Goal: Transaction & Acquisition: Obtain resource

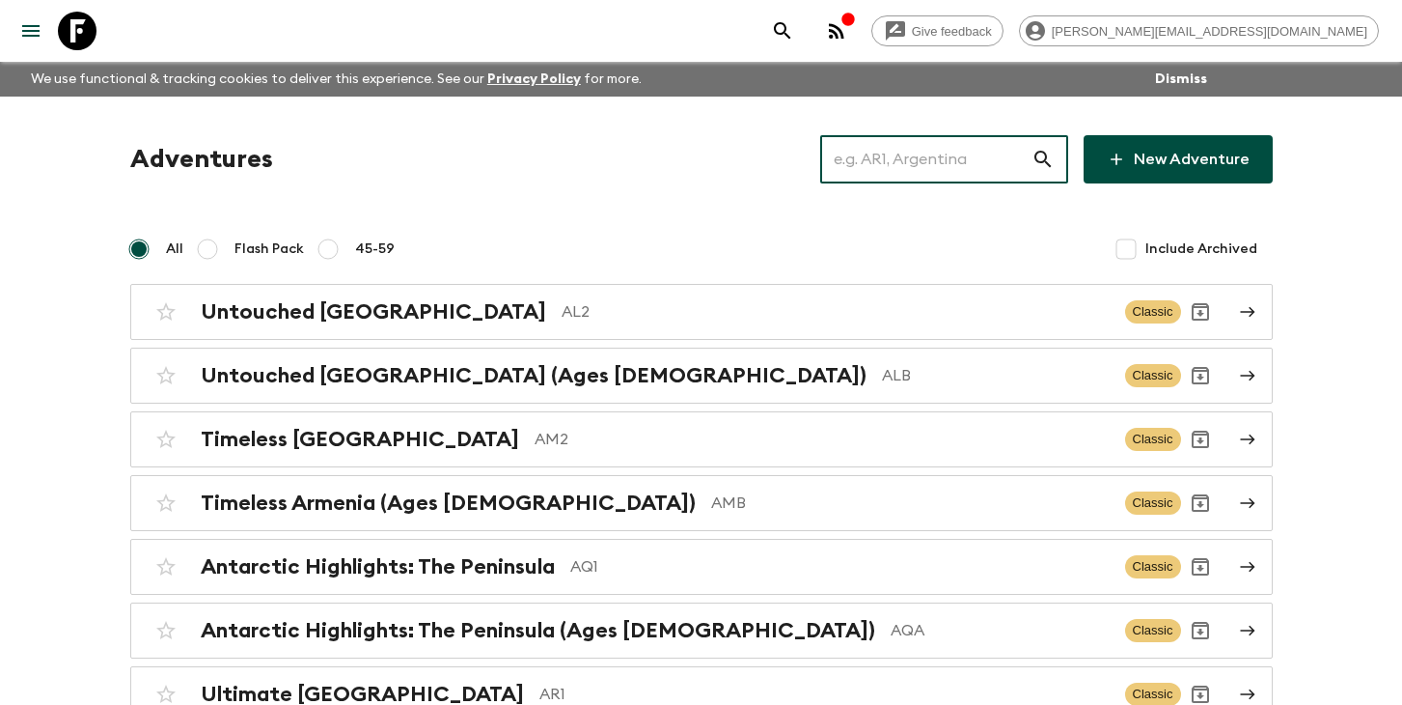
click at [926, 157] on input "text" at bounding box center [925, 159] width 211 height 54
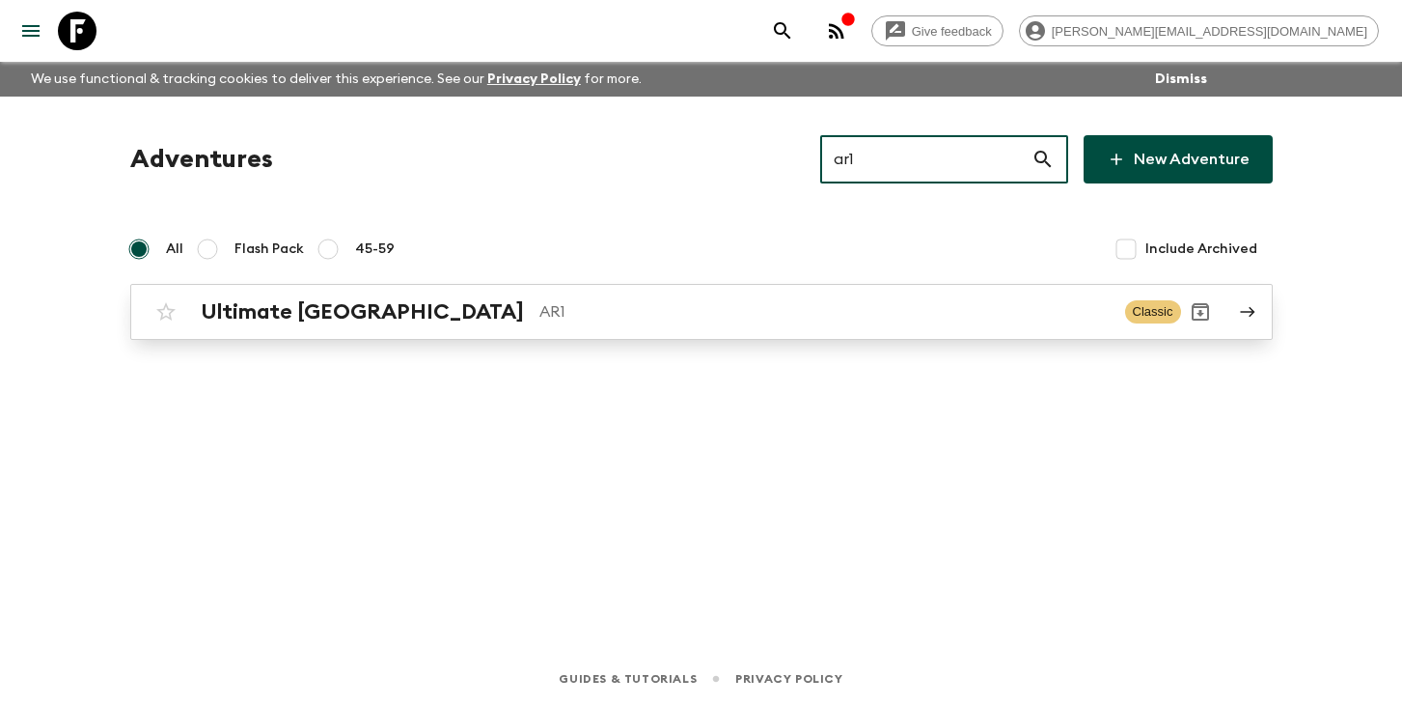
type input "ar1"
click at [540, 308] on p "AR1" at bounding box center [825, 311] width 570 height 23
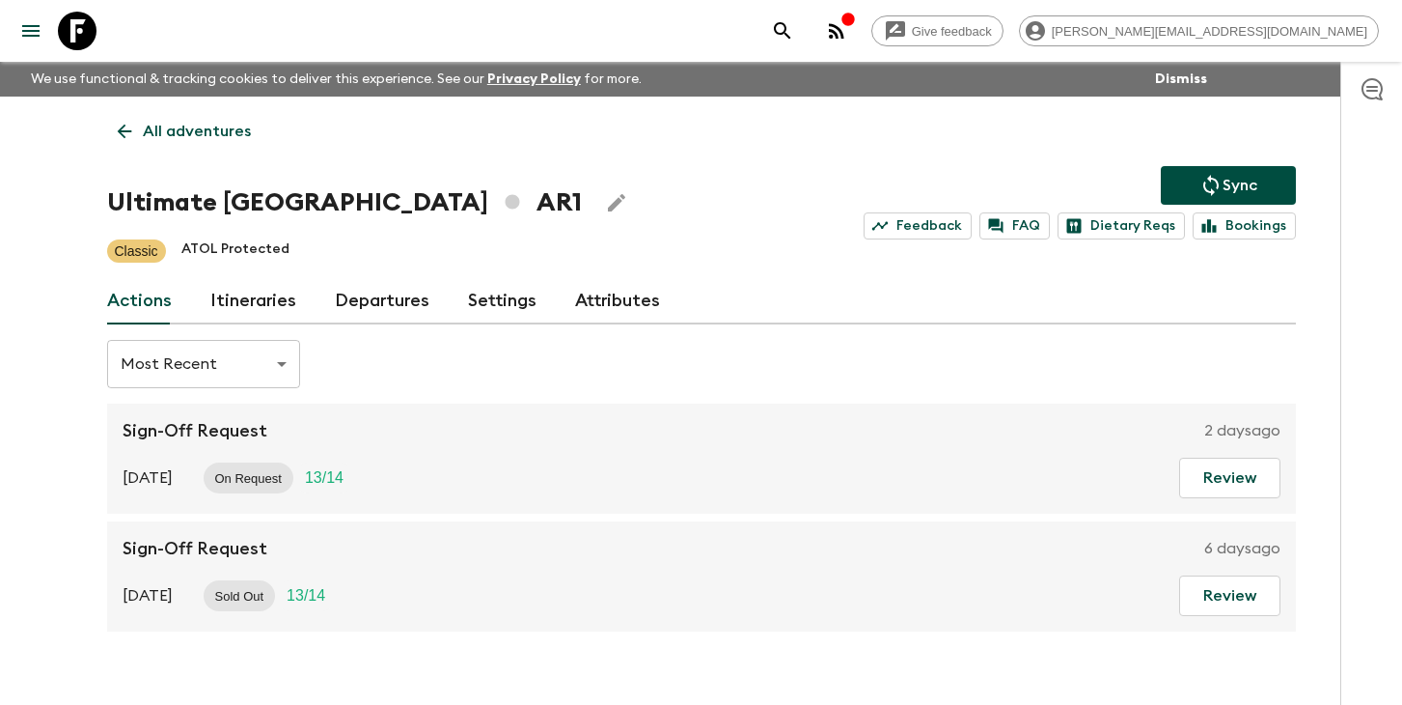
click at [339, 307] on link "Departures" at bounding box center [382, 301] width 95 height 46
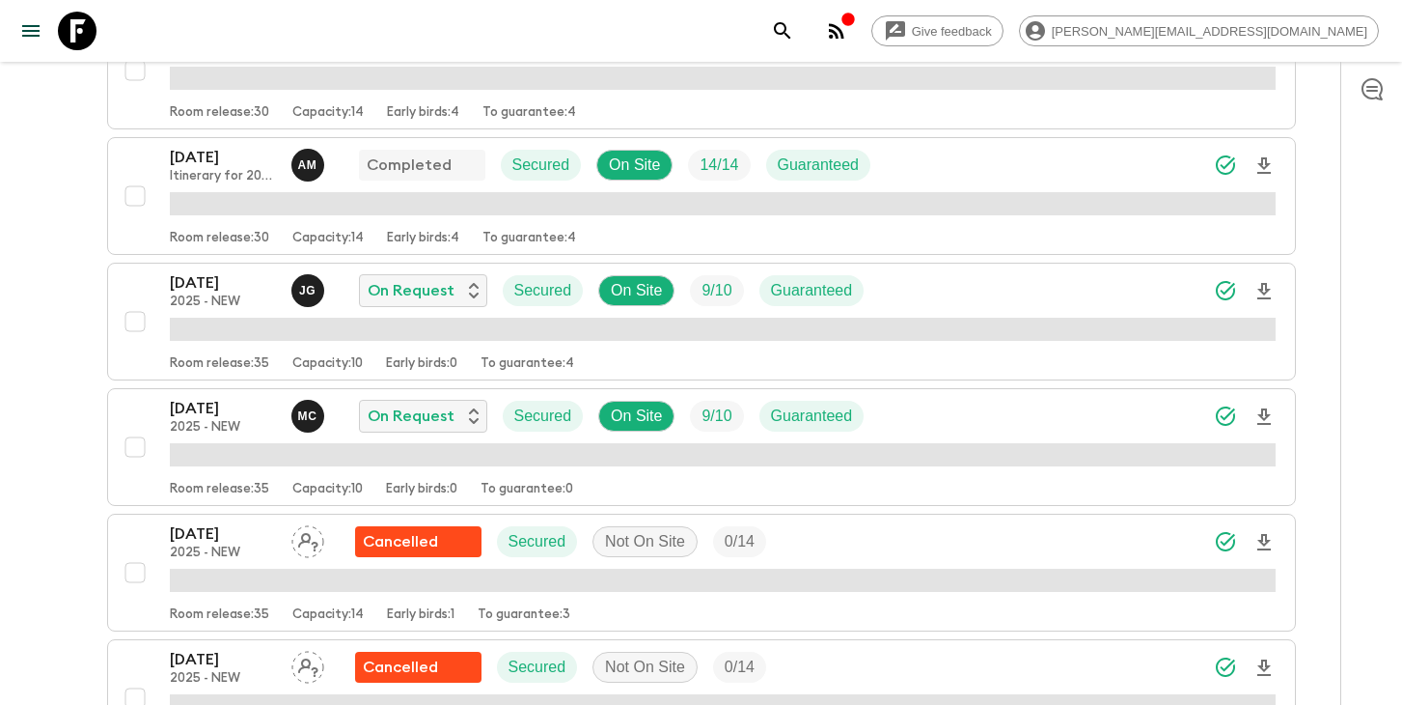
scroll to position [684, 0]
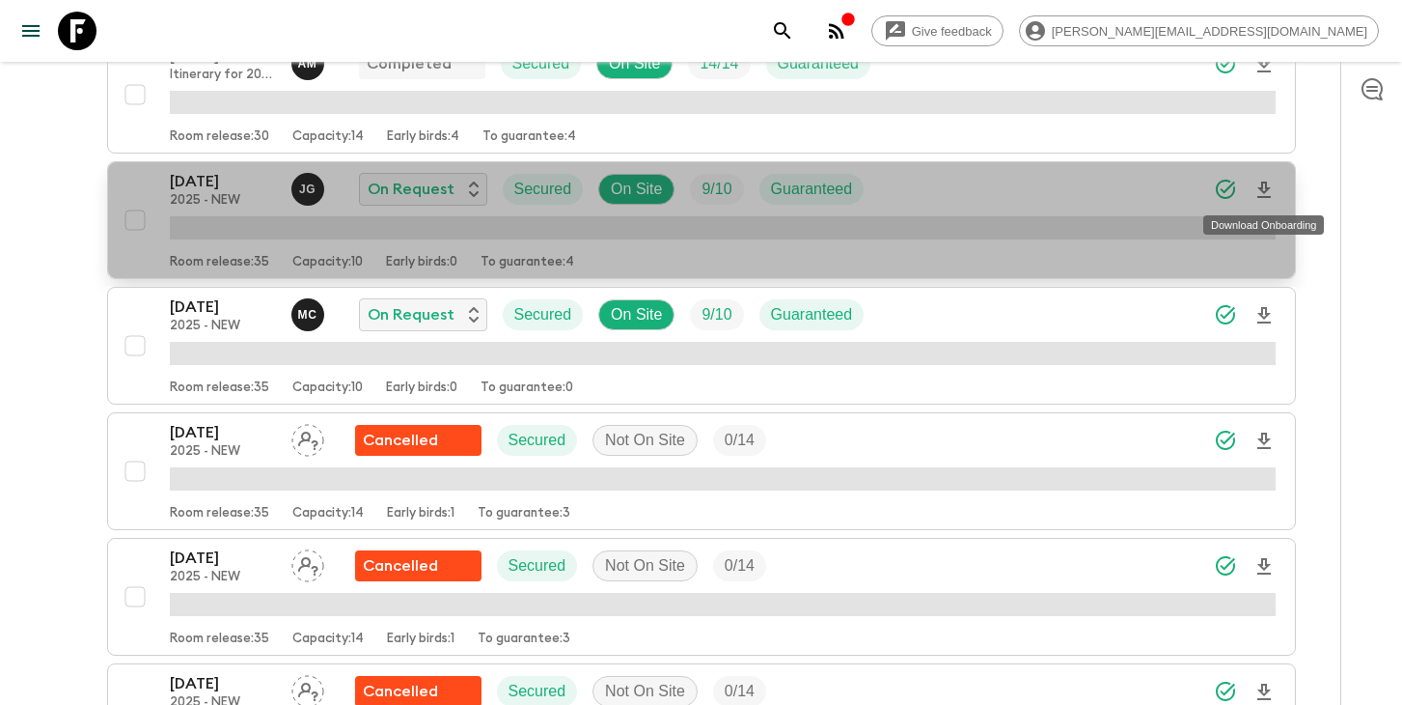
click at [1262, 192] on icon "Download Onboarding" at bounding box center [1265, 189] width 14 height 16
